Goal: Information Seeking & Learning: Learn about a topic

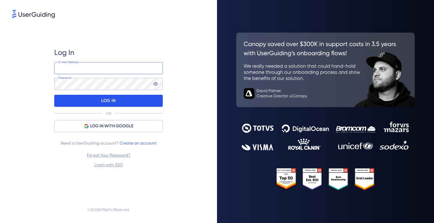
type input "[EMAIL_ADDRESS][DOMAIN_NAME]"
click at [114, 99] on p "LOG IN" at bounding box center [108, 101] width 14 height 10
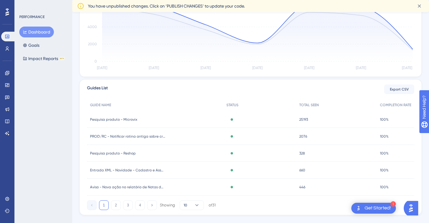
scroll to position [177, 0]
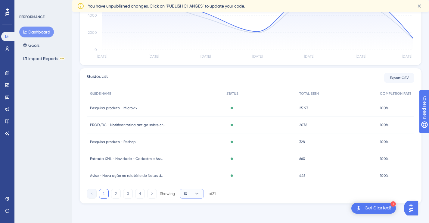
click at [193, 195] on button "10" at bounding box center [192, 193] width 24 height 10
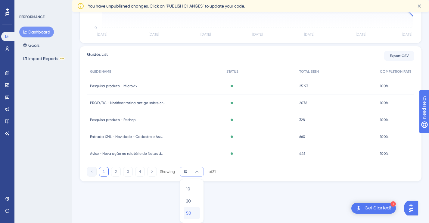
click at [192, 212] on div "50 50" at bounding box center [191, 213] width 11 height 12
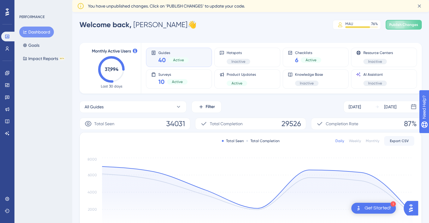
scroll to position [0, 0]
click at [173, 108] on button "All Guides" at bounding box center [132, 107] width 107 height 12
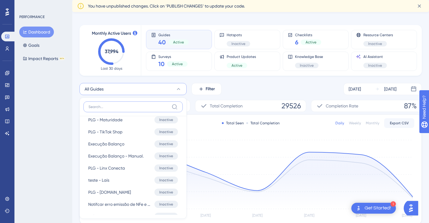
scroll to position [1125, 0]
click at [428, 38] on div "Performance Users Engagement Widgets Feedback Product Updates Knowledge Base AI…" at bounding box center [250, 186] width 357 height 371
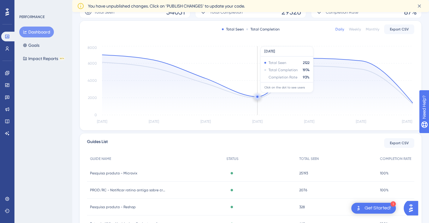
scroll to position [111, 0]
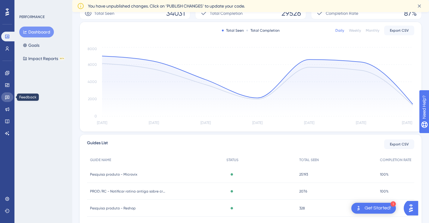
click at [7, 98] on icon at bounding box center [7, 97] width 4 height 4
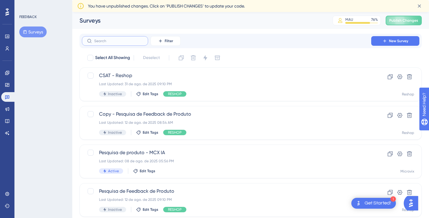
click at [113, 42] on input "text" at bounding box center [118, 41] width 49 height 4
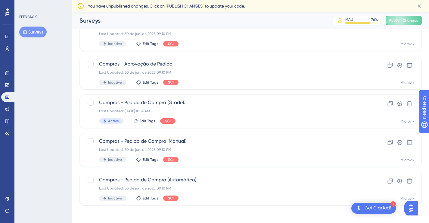
scroll to position [156, 0]
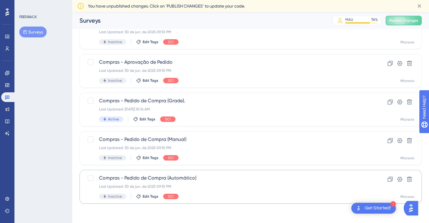
type input "pedido"
click at [177, 175] on span "Compras - Pedido de Compra (Automático)" at bounding box center [226, 177] width 255 height 7
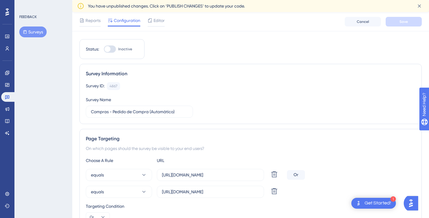
scroll to position [1, 0]
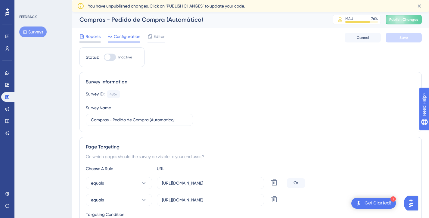
click at [100, 38] on span "Reports" at bounding box center [93, 36] width 15 height 7
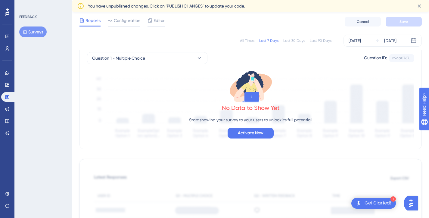
scroll to position [54, 0]
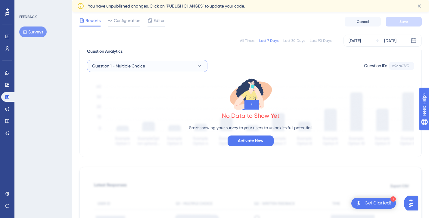
click at [190, 68] on button "Question 1 - Multiple Choice" at bounding box center [147, 66] width 120 height 12
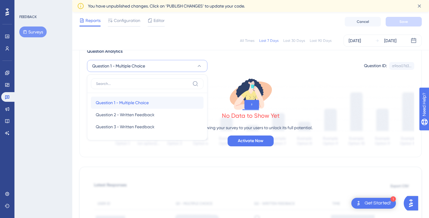
click at [134, 101] on span "Question 1 - Multiple Choice" at bounding box center [122, 102] width 53 height 7
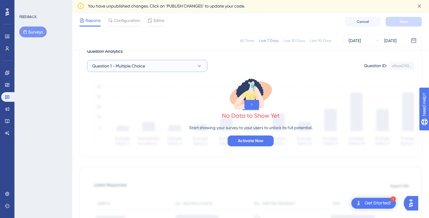
click at [156, 64] on button "Question 1 - Multiple Choice" at bounding box center [147, 66] width 120 height 12
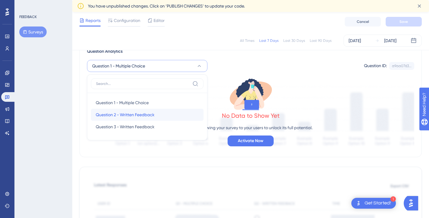
click at [130, 116] on span "Question 2 - Written Feedback" at bounding box center [125, 114] width 59 height 7
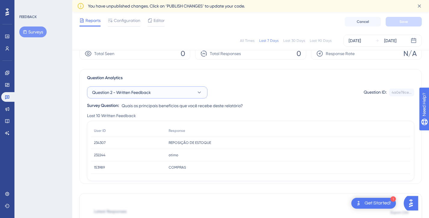
click at [133, 96] on button "Question 2 - Written Feedback" at bounding box center [147, 92] width 120 height 12
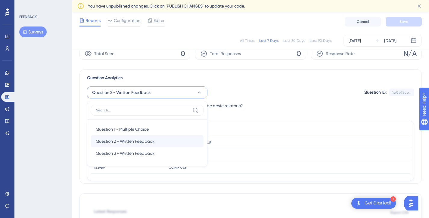
scroll to position [52, 0]
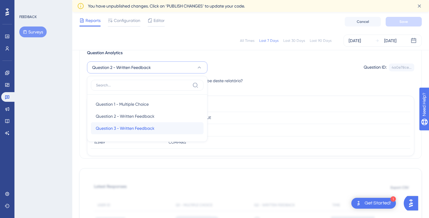
click at [135, 129] on span "Question 3 - Written Feedback" at bounding box center [125, 128] width 59 height 7
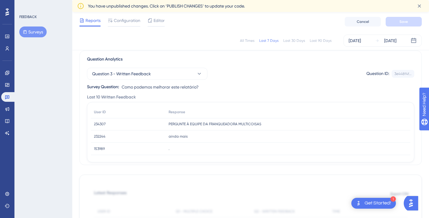
scroll to position [36, 0]
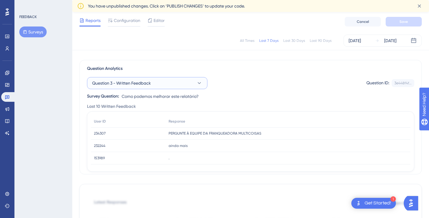
click at [154, 81] on button "Question 3 - Written Feedback" at bounding box center [147, 83] width 120 height 12
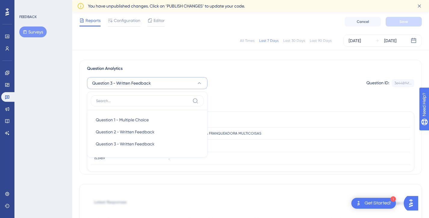
scroll to position [52, 0]
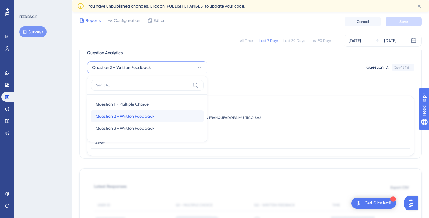
click at [144, 115] on span "Question 2 - Written Feedback" at bounding box center [125, 116] width 59 height 7
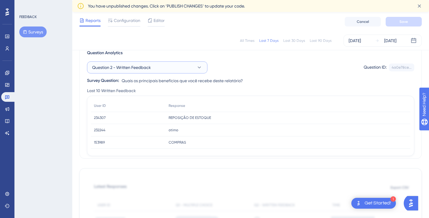
click at [157, 67] on button "Question 2 - Written Feedback" at bounding box center [147, 67] width 120 height 12
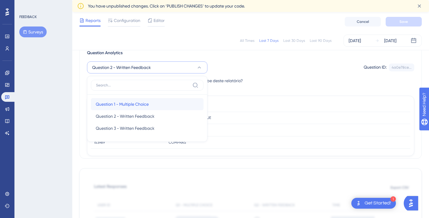
click at [136, 104] on span "Question 1 - Multiple Choice" at bounding box center [122, 104] width 53 height 7
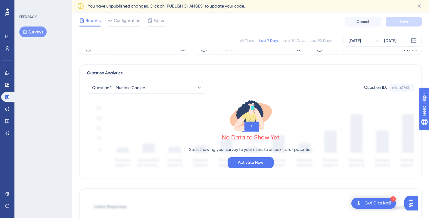
scroll to position [14, 0]
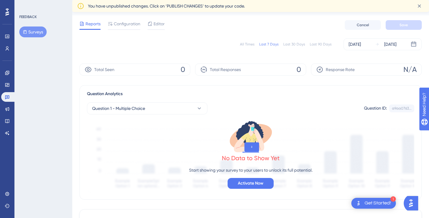
click at [256, 44] on div "All Times Last 7 Days Last 30 Days Last 90 Days" at bounding box center [286, 44] width 92 height 5
click at [248, 42] on div "All Times" at bounding box center [247, 44] width 14 height 5
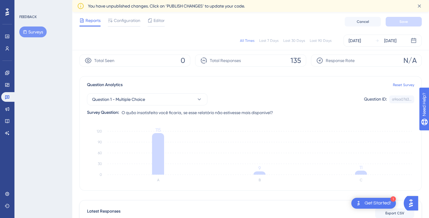
scroll to position [80, 0]
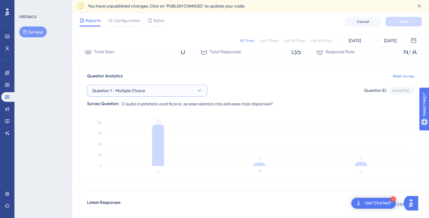
click at [163, 88] on button "Question 1 - Multiple Choice" at bounding box center [147, 91] width 120 height 12
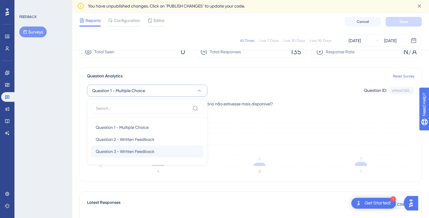
scroll to position [51, 0]
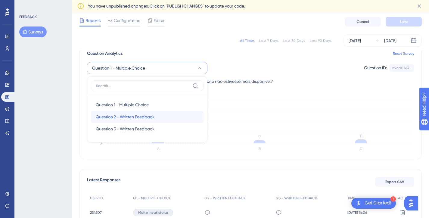
click at [146, 115] on span "Question 2 - Written Feedback" at bounding box center [125, 116] width 59 height 7
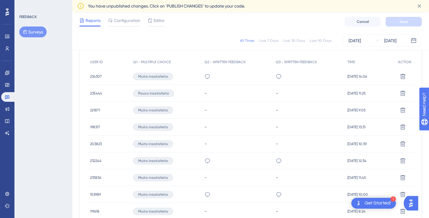
scroll to position [177, 0]
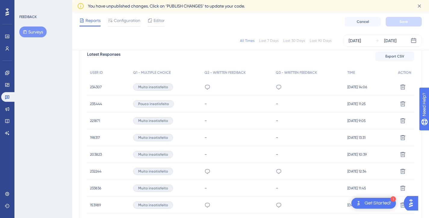
click at [92, 87] on span "234307" at bounding box center [96, 87] width 12 height 5
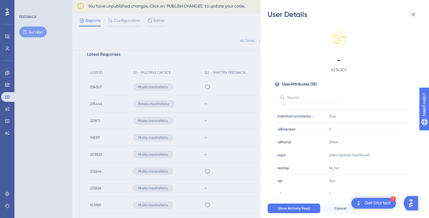
scroll to position [145, 0]
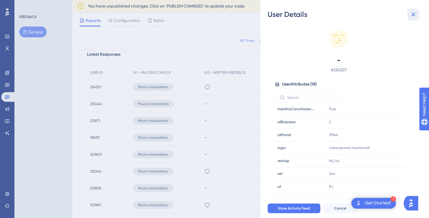
click at [413, 16] on icon at bounding box center [413, 14] width 7 height 7
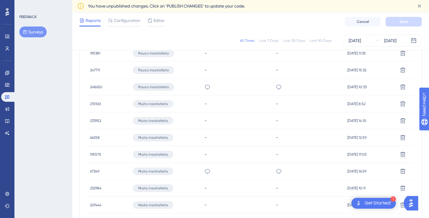
scroll to position [370, 0]
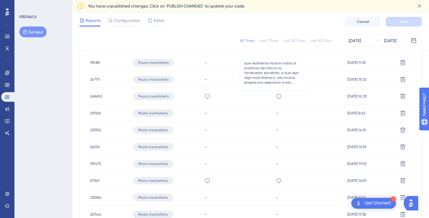
click at [276, 95] on icon at bounding box center [279, 96] width 6 height 6
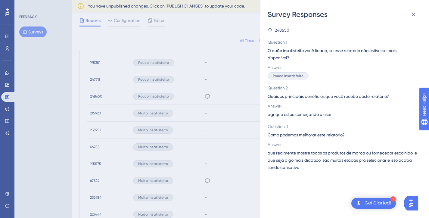
click at [251, 140] on div "Survey Responses 248650 Question 1 O quão insatisfeito você ficaria, se esse re…" at bounding box center [214, 109] width 429 height 218
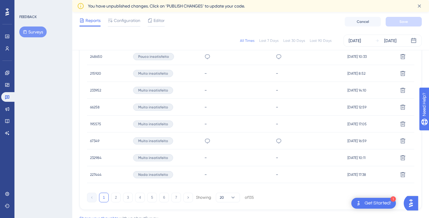
scroll to position [433, 0]
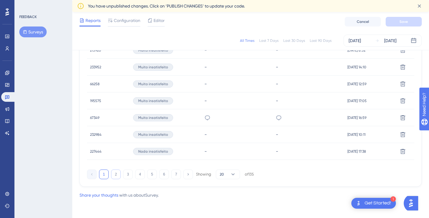
click at [117, 172] on button "2" at bounding box center [116, 175] width 10 height 10
click at [232, 175] on icon at bounding box center [233, 174] width 6 height 6
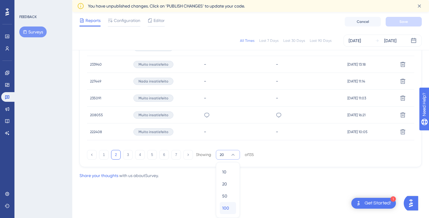
click at [226, 207] on span "100" at bounding box center [225, 207] width 7 height 7
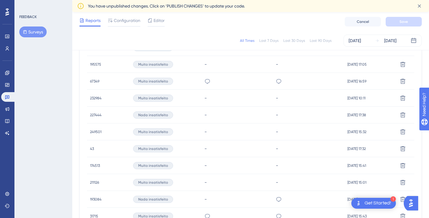
scroll to position [560, 0]
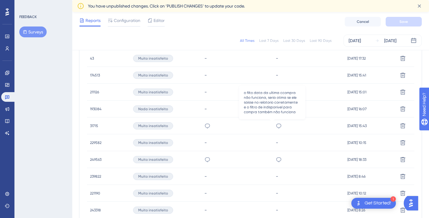
click at [276, 124] on icon at bounding box center [278, 125] width 5 height 5
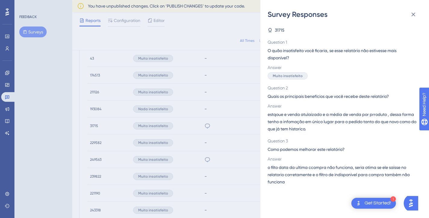
click at [231, 150] on div "Survey Responses 31715 Question 1 O quão insatisfeito você ficaria, se esse rel…" at bounding box center [214, 109] width 429 height 218
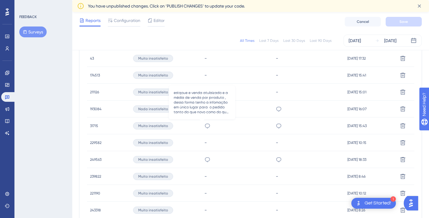
click at [204, 127] on icon at bounding box center [207, 126] width 6 height 6
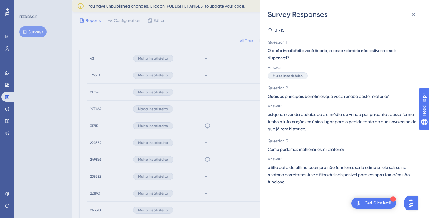
click at [221, 151] on div "Survey Responses 31715 Question 1 O quão insatisfeito você ficaria, se esse rel…" at bounding box center [214, 109] width 429 height 218
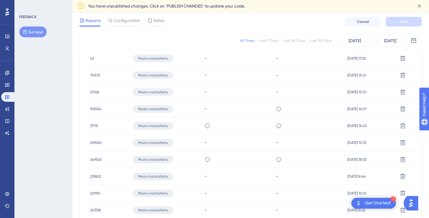
scroll to position [717, 0]
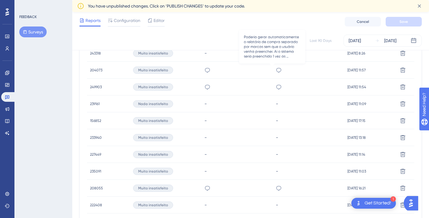
click at [276, 69] on icon at bounding box center [279, 70] width 6 height 6
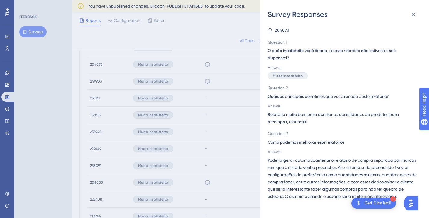
scroll to position [720, 0]
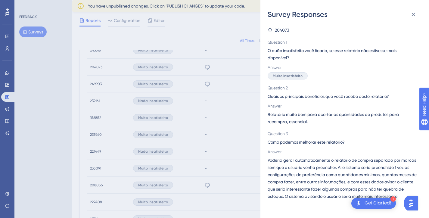
click at [205, 159] on div "Survey Responses 204073 Question 1 O quão insatisfeito você ficaria, se esse re…" at bounding box center [214, 109] width 429 height 218
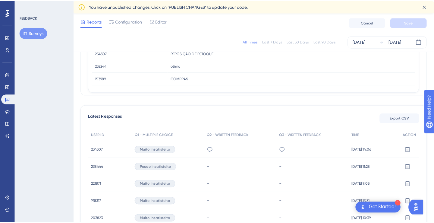
scroll to position [126, 0]
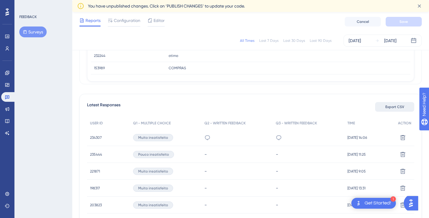
click at [395, 106] on span "Export CSV" at bounding box center [394, 106] width 19 height 5
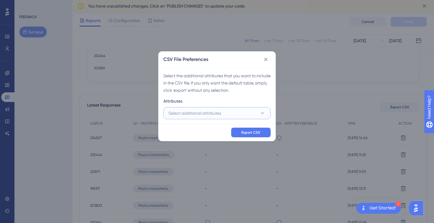
click at [229, 113] on button "Select additional attributes" at bounding box center [216, 113] width 107 height 12
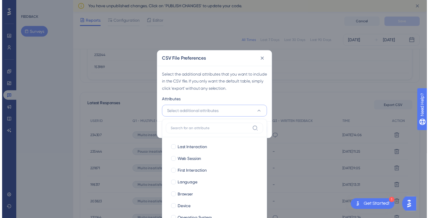
scroll to position [151, 0]
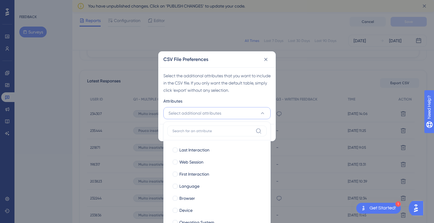
click at [229, 113] on button "Select additional attributes" at bounding box center [216, 113] width 107 height 12
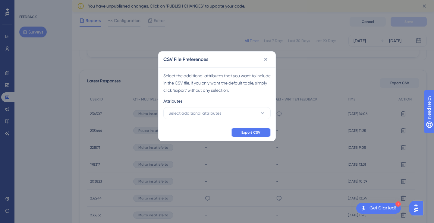
click at [242, 135] on button "Export CSV" at bounding box center [250, 132] width 39 height 10
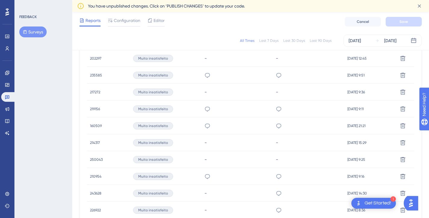
click at [94, 108] on span "219156" at bounding box center [95, 109] width 10 height 5
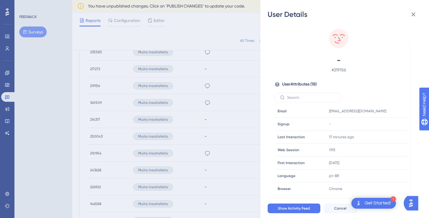
scroll to position [934, 0]
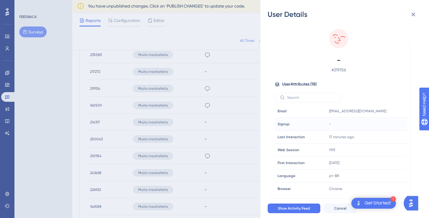
drag, startPoint x: 405, startPoint y: 118, endPoint x: 405, endPoint y: 124, distance: 6.6
click at [405, 124] on td "-" at bounding box center [366, 124] width 81 height 13
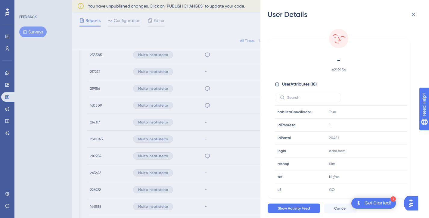
scroll to position [145, 0]
click at [384, 135] on icon at bounding box center [385, 135] width 6 height 6
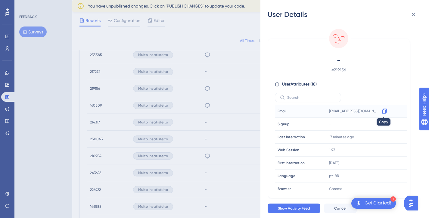
click at [384, 110] on icon at bounding box center [385, 111] width 6 height 6
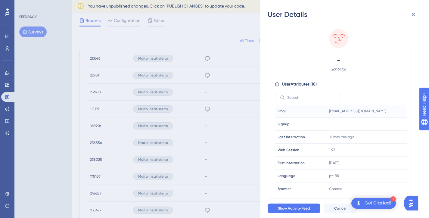
click at [202, 108] on div "User Details - # 219156 User Attributes ( 18 ) Email Email [EMAIL_ADDRESS][DOMA…" at bounding box center [214, 109] width 429 height 218
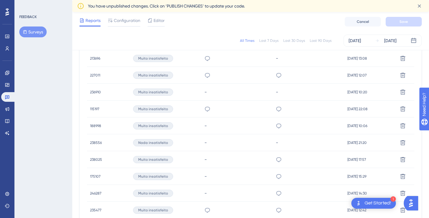
click at [94, 109] on span "115197" at bounding box center [94, 109] width 9 height 5
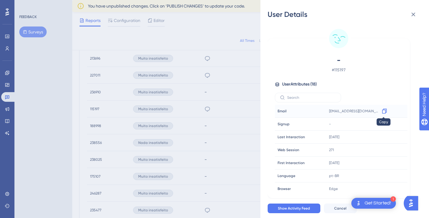
click at [382, 111] on icon at bounding box center [385, 111] width 6 height 6
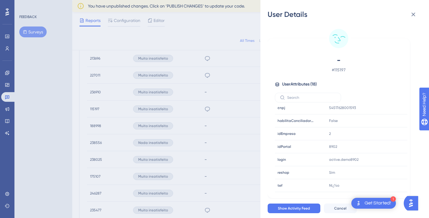
scroll to position [134, 0]
click at [383, 147] on icon at bounding box center [385, 145] width 6 height 6
click at [413, 16] on icon at bounding box center [413, 14] width 7 height 7
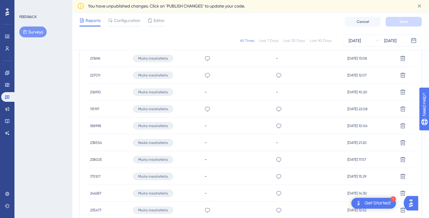
click at [101, 210] on span "235477" at bounding box center [95, 210] width 11 height 5
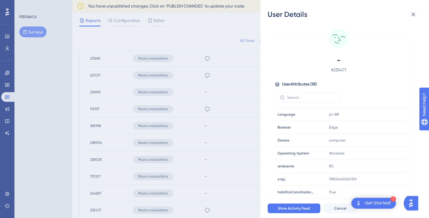
scroll to position [0, 0]
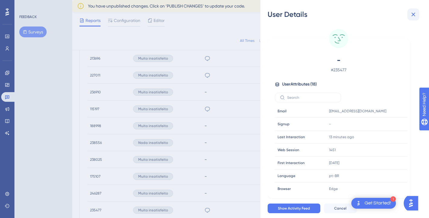
click at [414, 13] on icon at bounding box center [413, 14] width 7 height 7
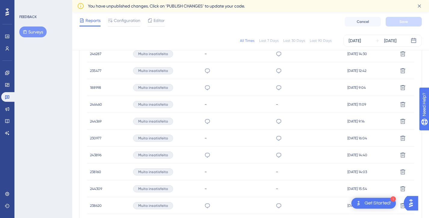
scroll to position [1774, 0]
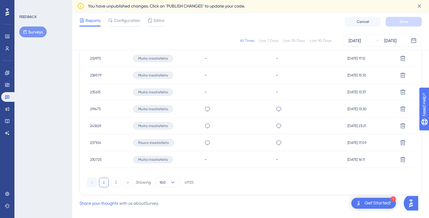
click at [98, 108] on span "219473" at bounding box center [95, 109] width 11 height 5
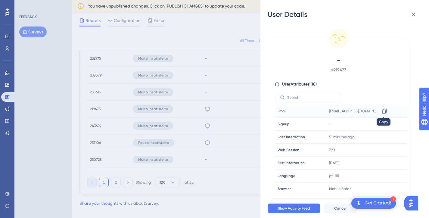
click at [384, 109] on icon at bounding box center [385, 111] width 6 height 6
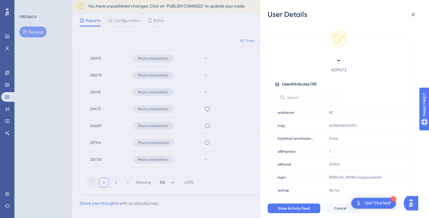
scroll to position [117, 0]
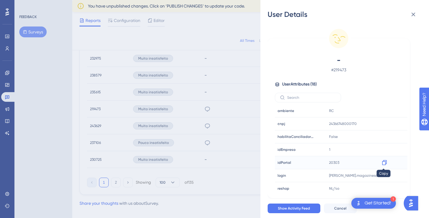
click at [382, 163] on icon at bounding box center [384, 162] width 5 height 5
click at [384, 175] on icon at bounding box center [385, 176] width 6 height 6
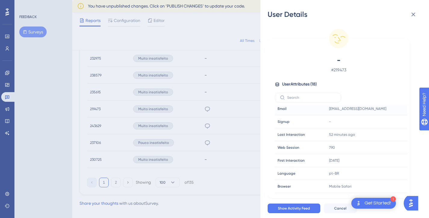
scroll to position [0, 0]
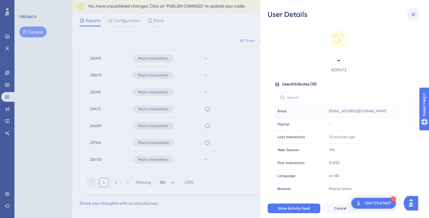
click at [413, 14] on icon at bounding box center [413, 14] width 7 height 7
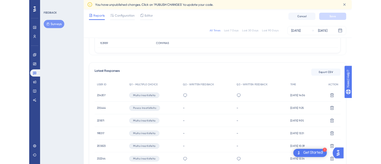
scroll to position [102, 0]
